Goal: Navigation & Orientation: Understand site structure

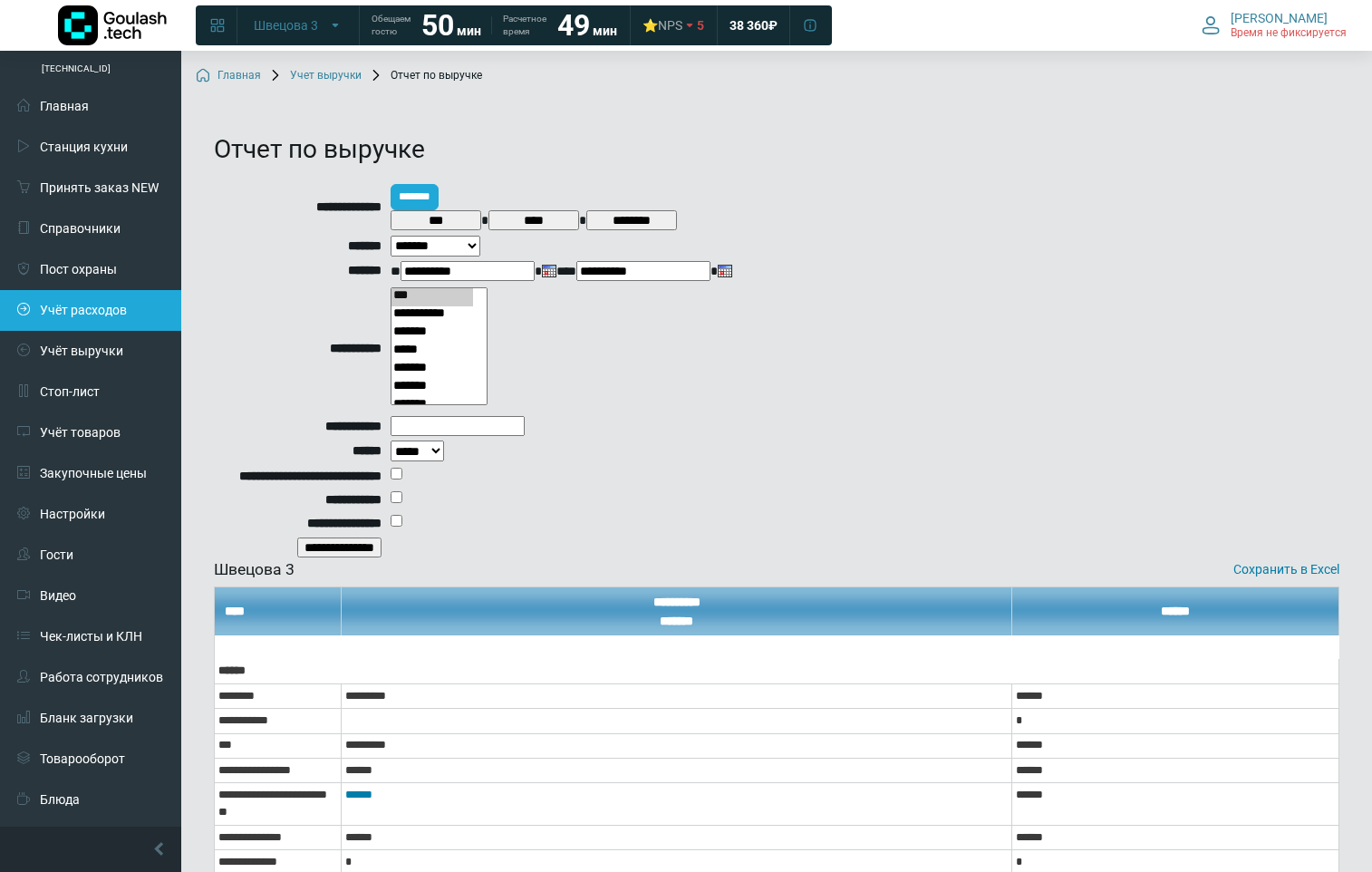
click at [107, 308] on link "Учёт расходов" at bounding box center [91, 311] width 181 height 41
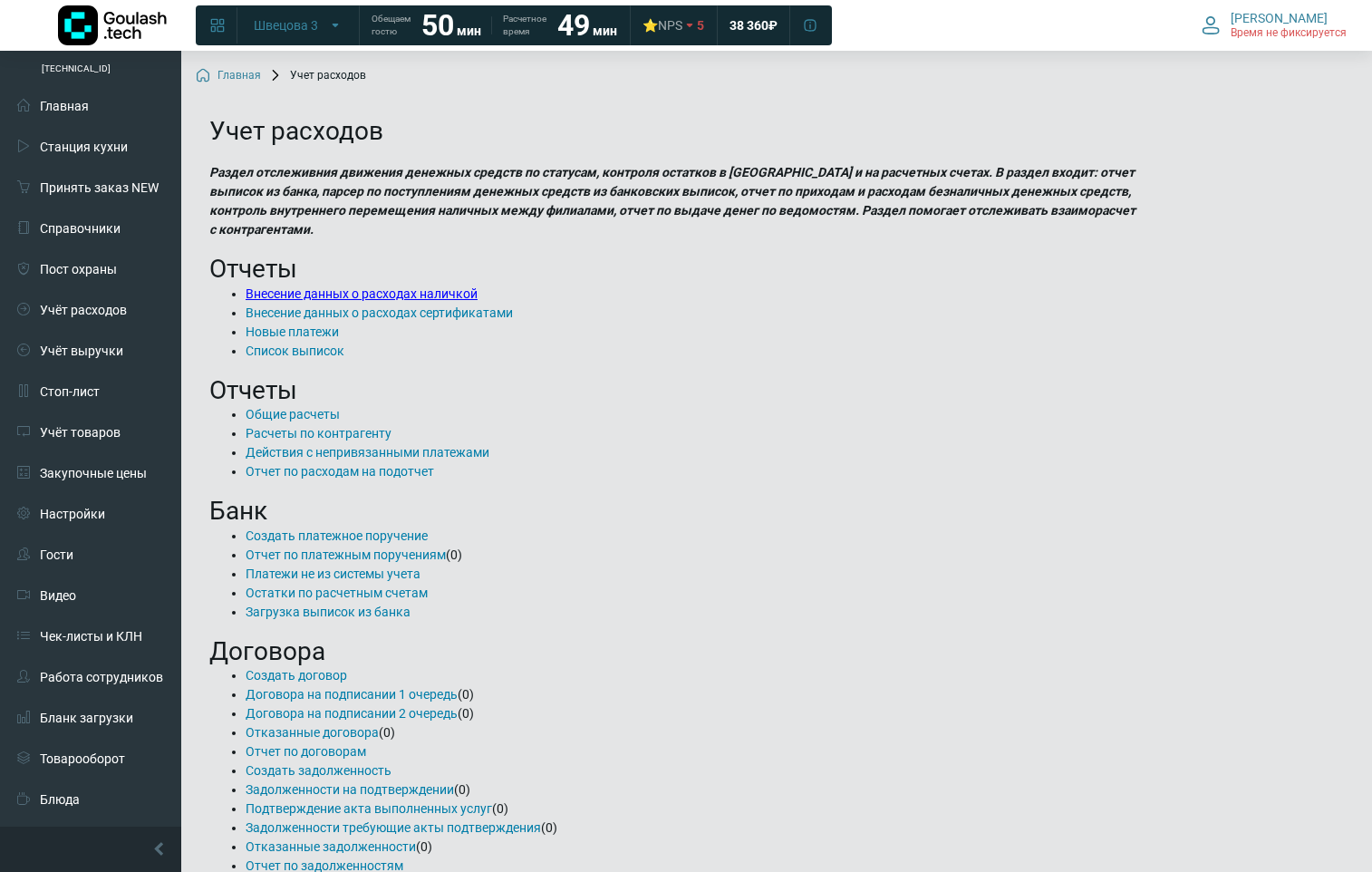
click at [316, 291] on link "Внесение данных о расходах наличкой" at bounding box center [362, 293] width 232 height 14
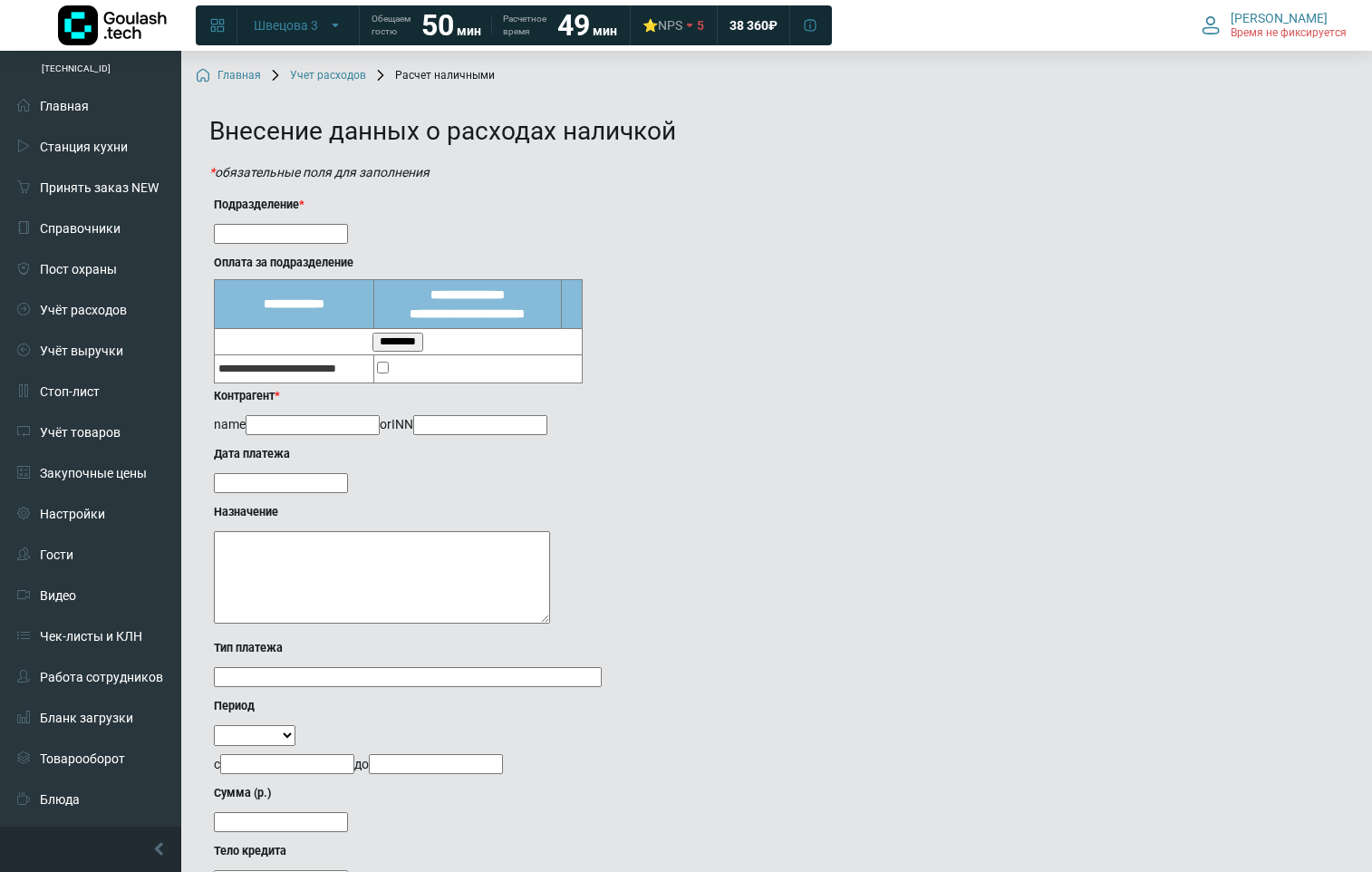
click at [320, 239] on input "text" at bounding box center [281, 233] width 134 height 20
click at [96, 676] on link "Работа сотрудников" at bounding box center [91, 677] width 181 height 41
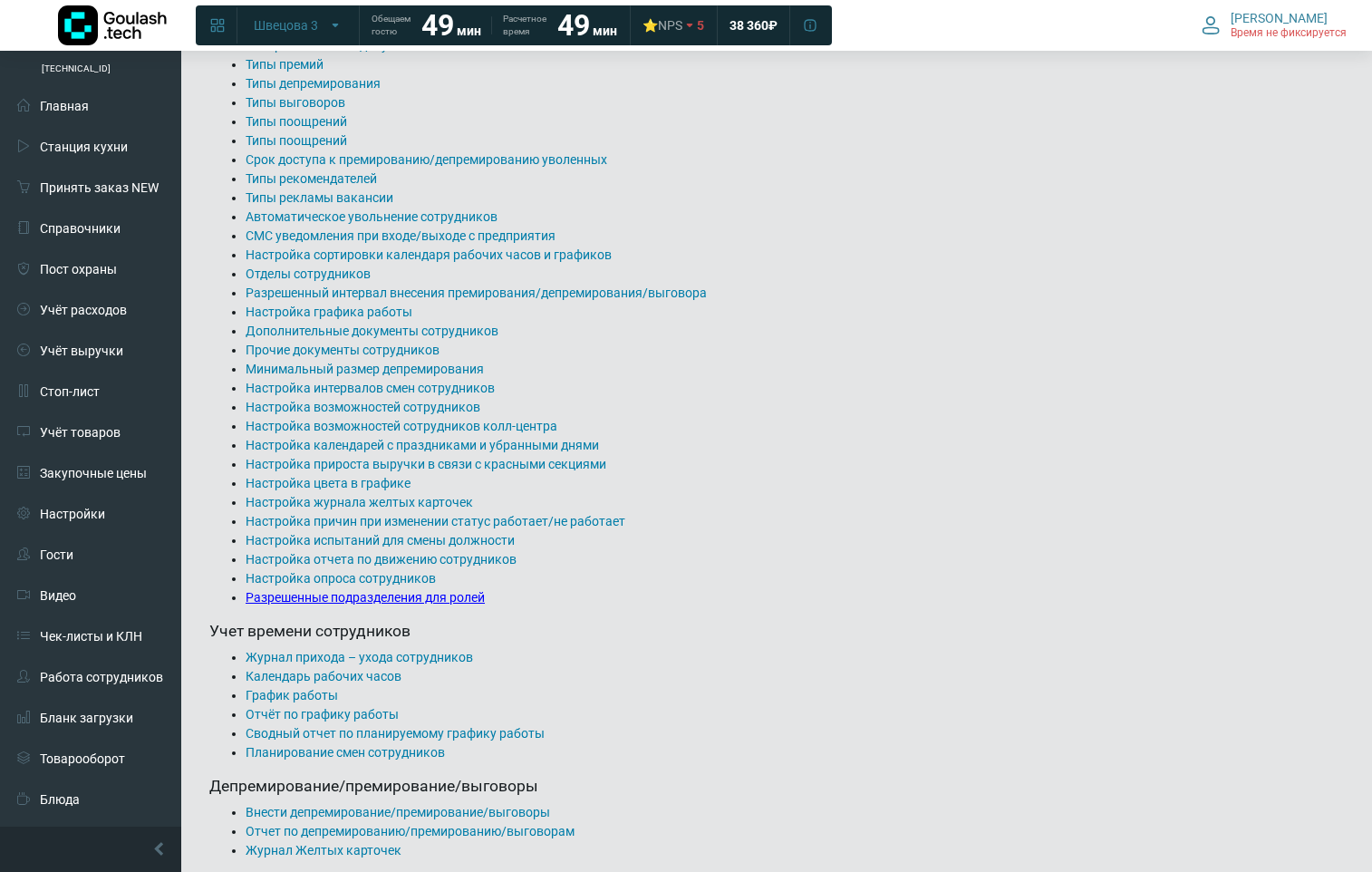
scroll to position [363, 0]
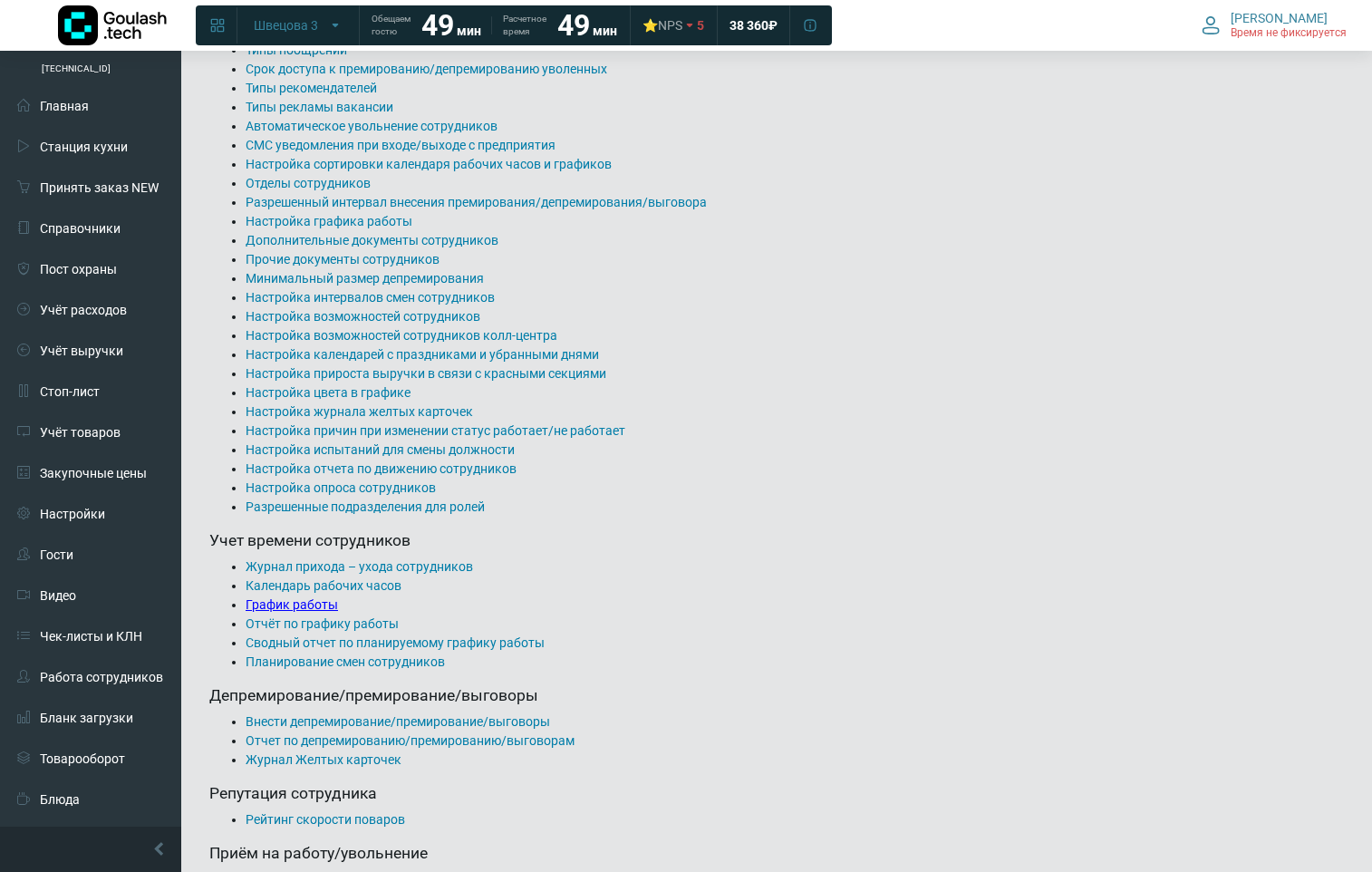
click at [288, 606] on link "График работы" at bounding box center [292, 604] width 93 height 14
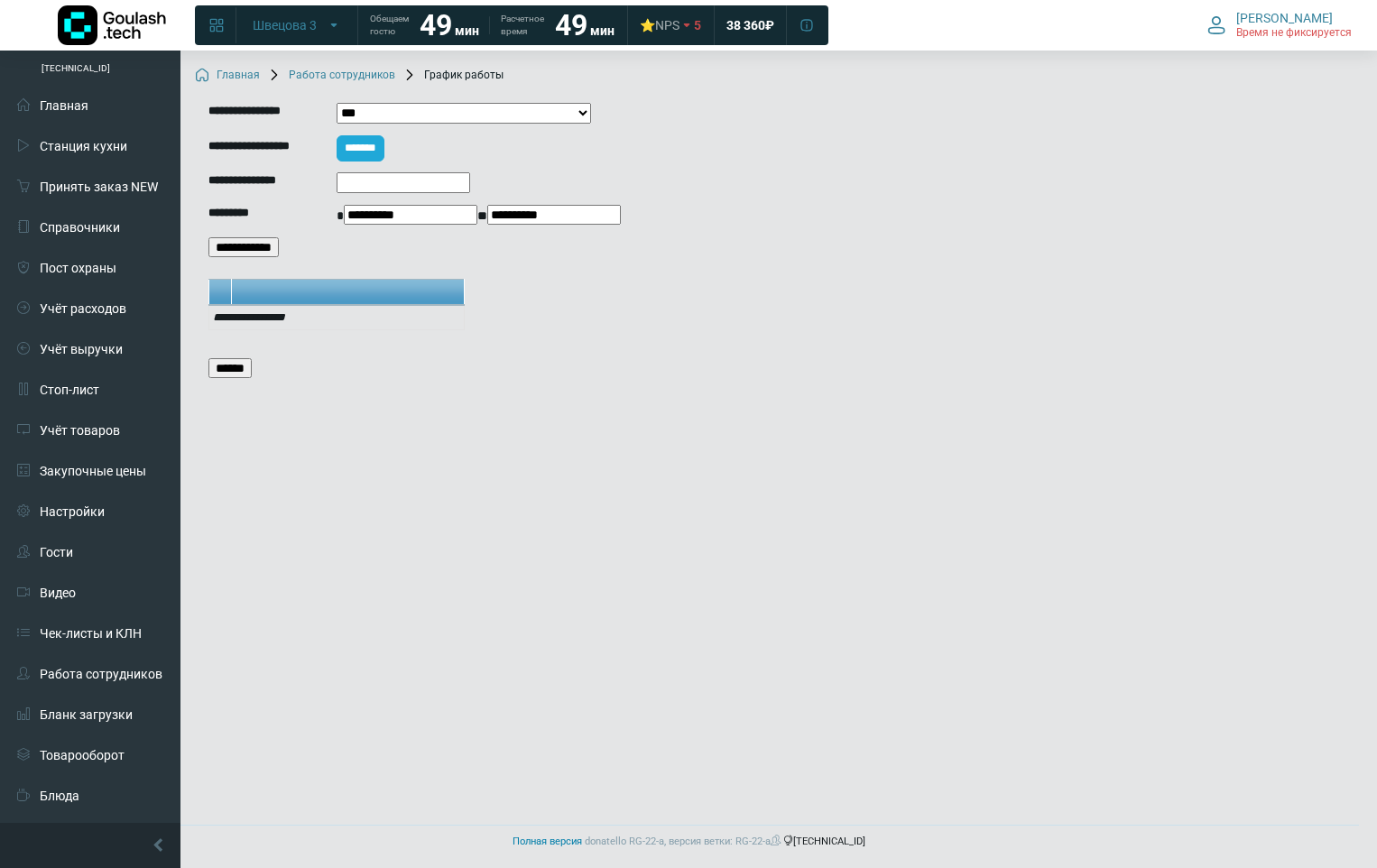
click at [251, 246] on input "**********" at bounding box center [243, 247] width 70 height 20
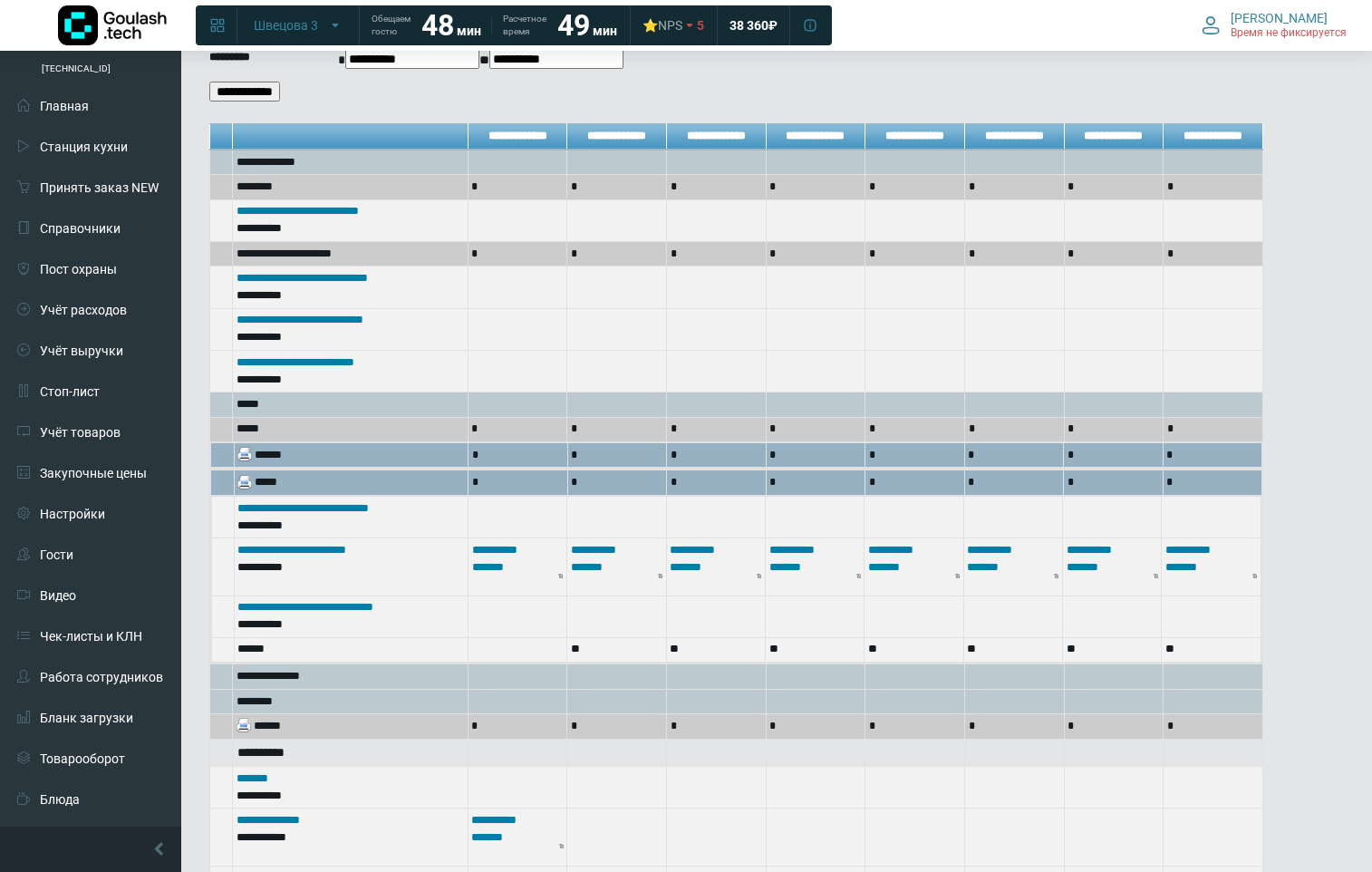
scroll to position [67, 0]
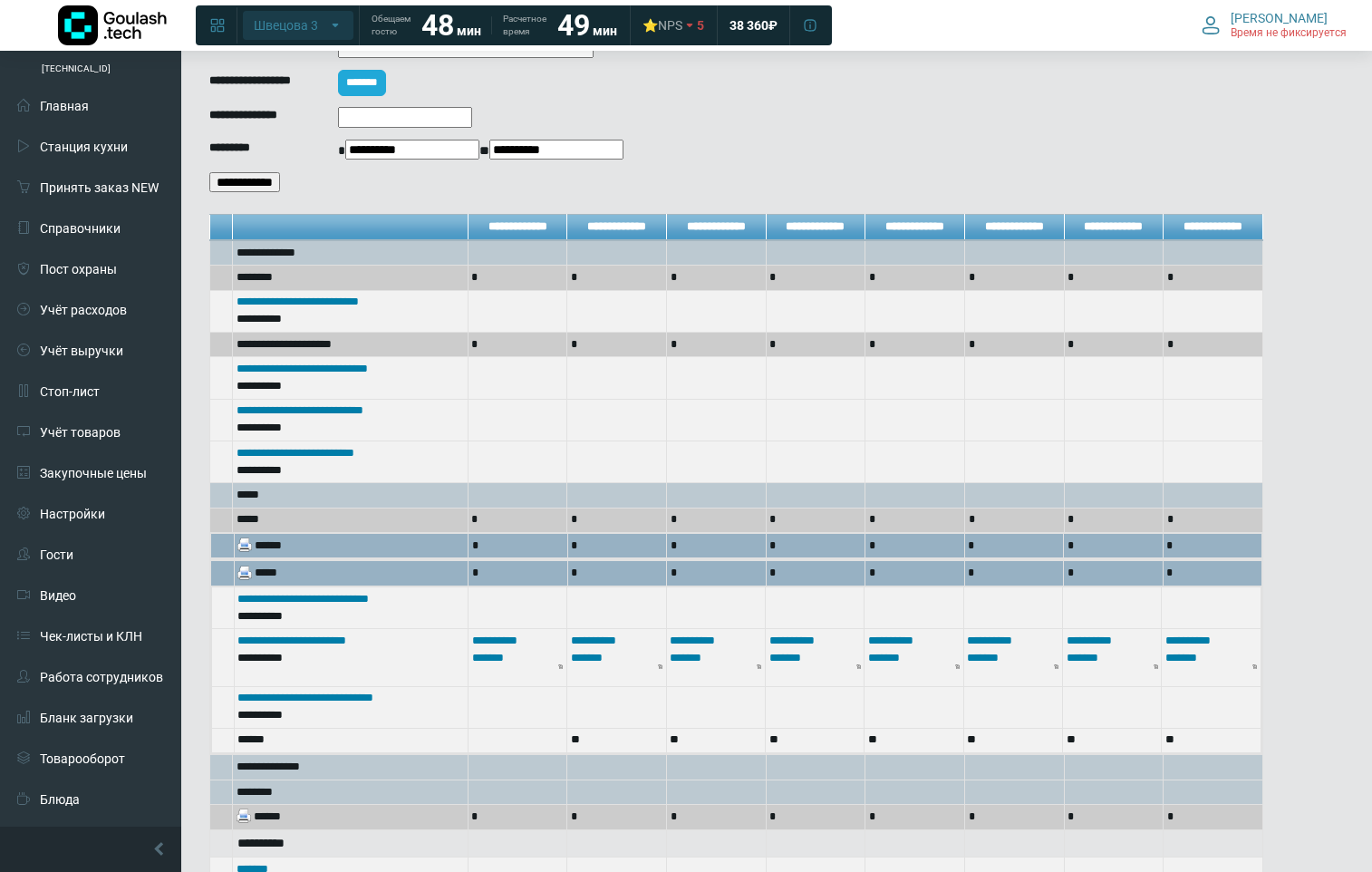
click at [336, 33] on button "Швецова 3" at bounding box center [298, 25] width 111 height 29
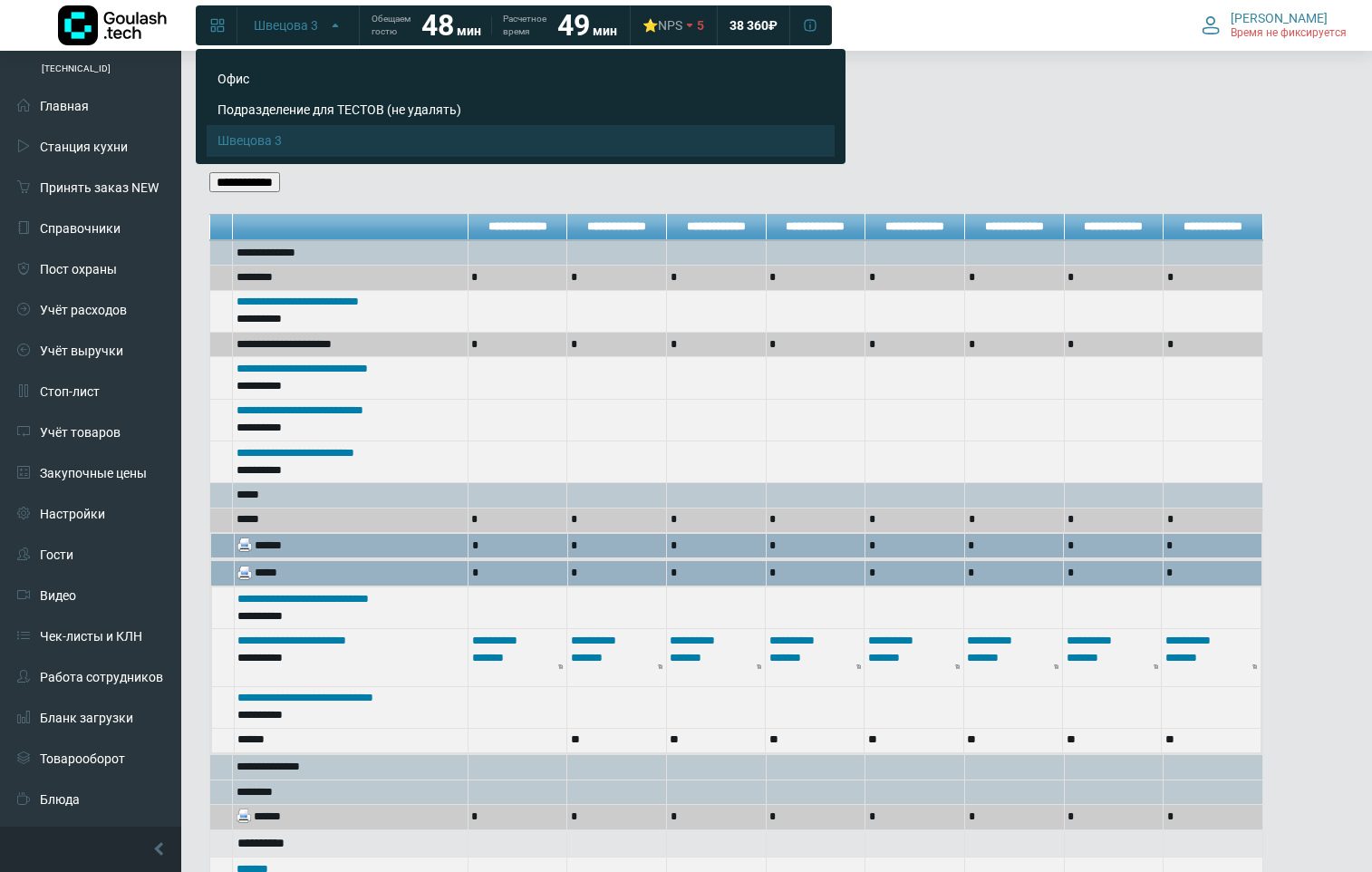
click at [994, 103] on form "**********" at bounding box center [777, 117] width 1135 height 168
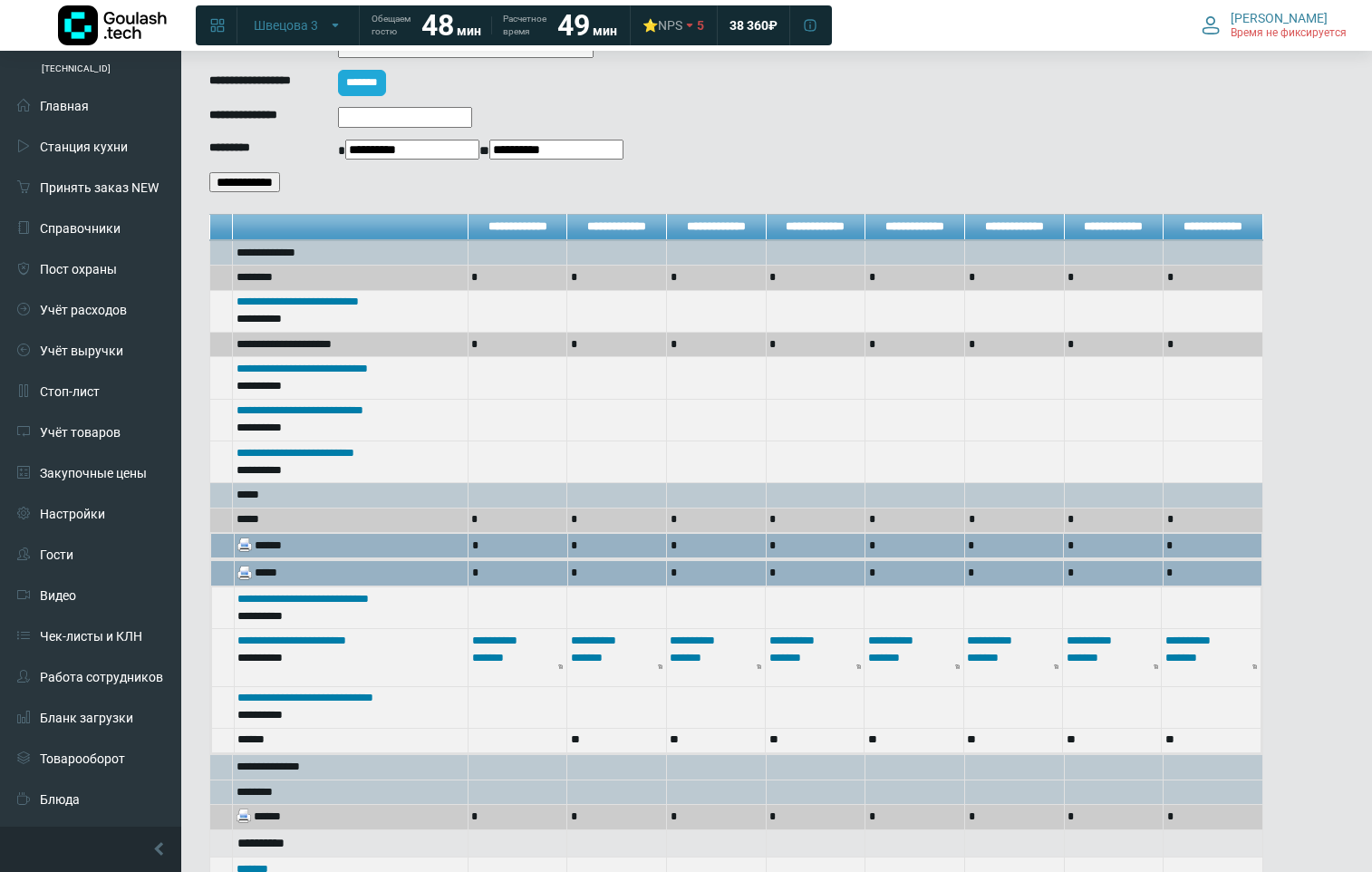
scroll to position [0, 0]
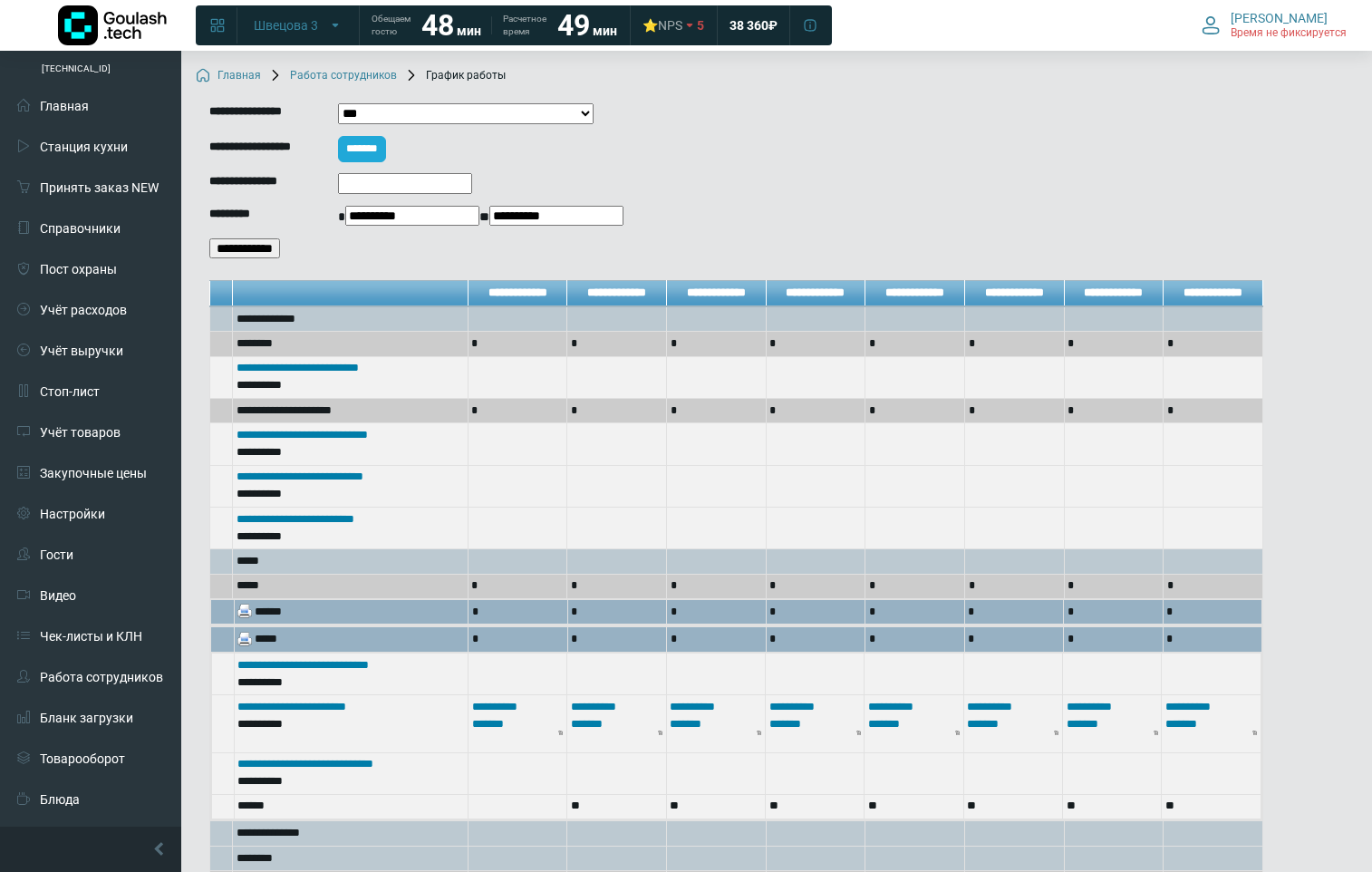
click at [230, 72] on link "Главная" at bounding box center [229, 75] width 66 height 14
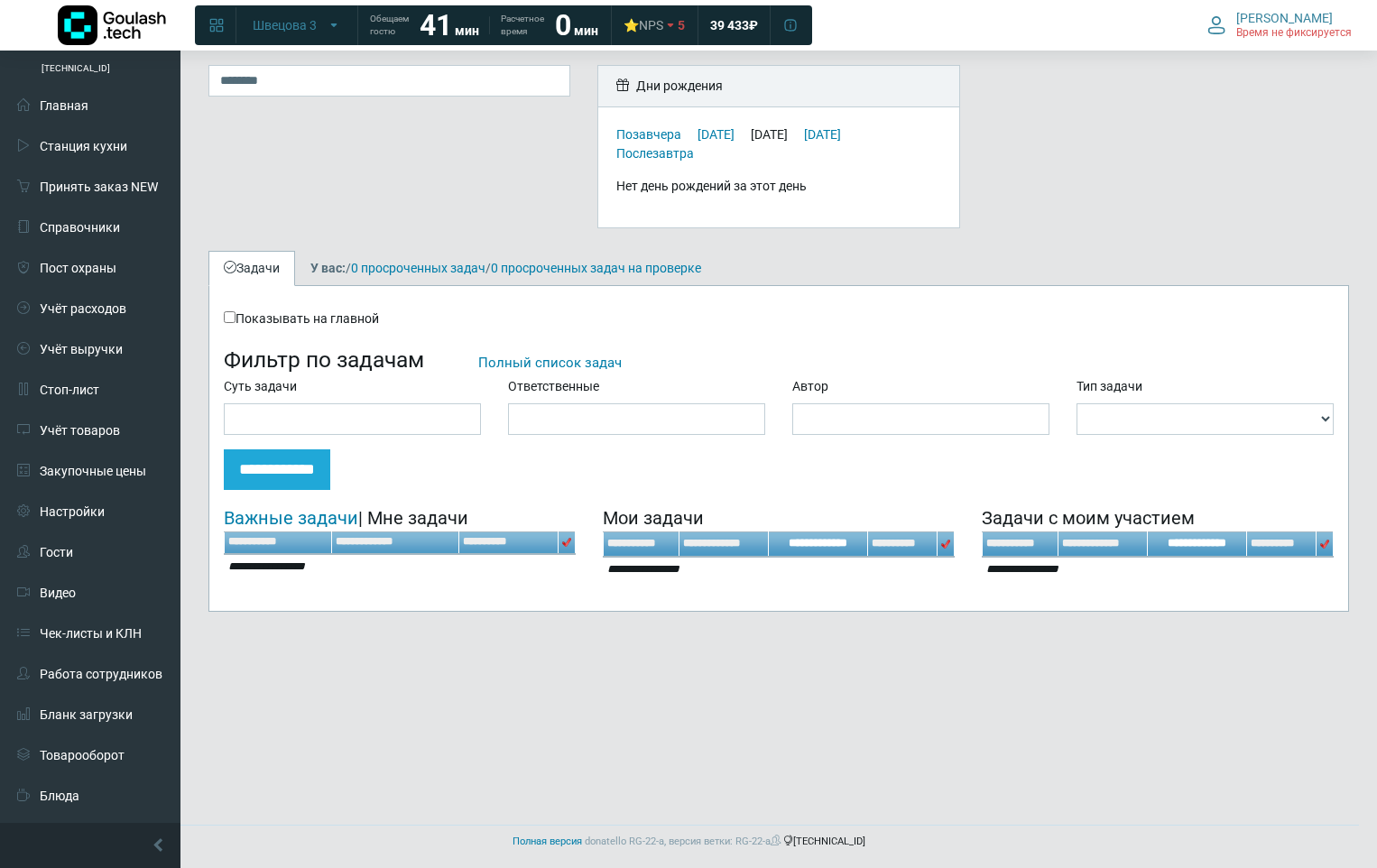
click at [1105, 710] on main "Дни рождения Позавчера [DATE] [DATE] [DATE] Послезавтра Нет день рождений за эт…" at bounding box center [779, 433] width 1196 height 765
